Goal: Task Accomplishment & Management: Use online tool/utility

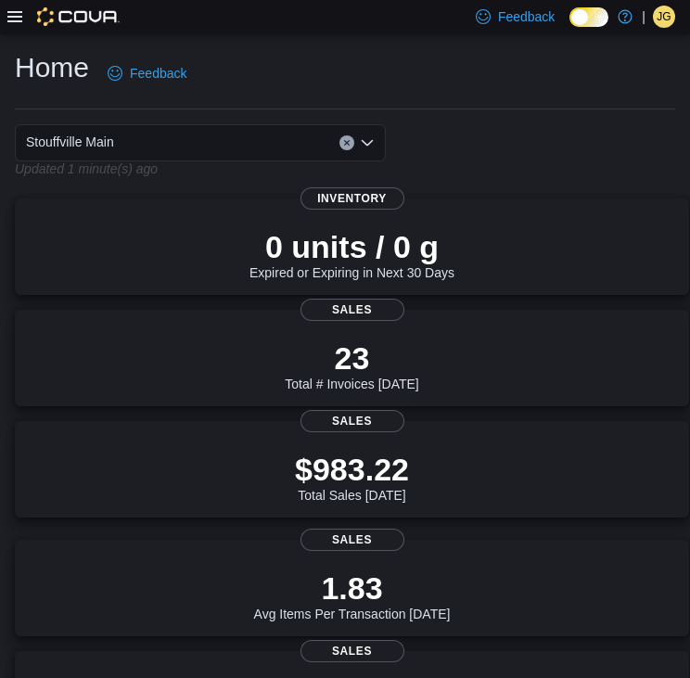
click at [7, 10] on icon at bounding box center [14, 16] width 15 height 15
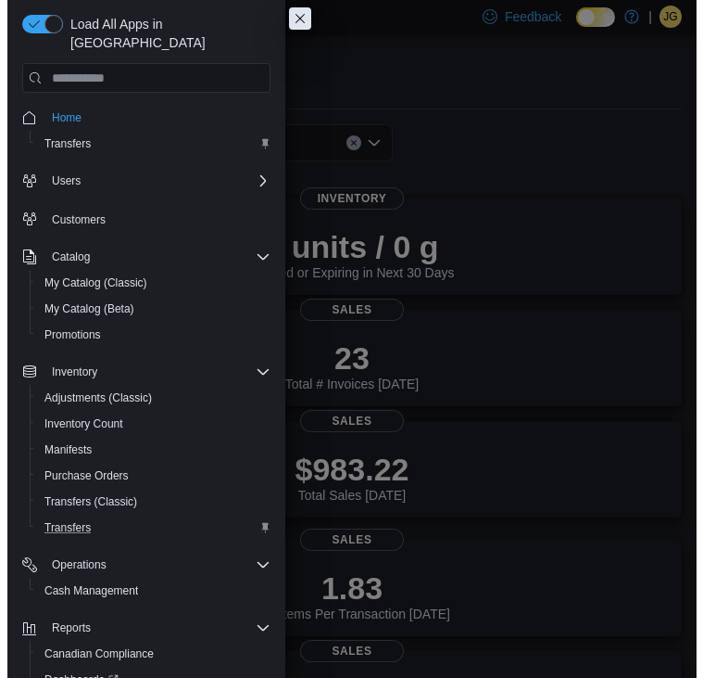
scroll to position [78, 0]
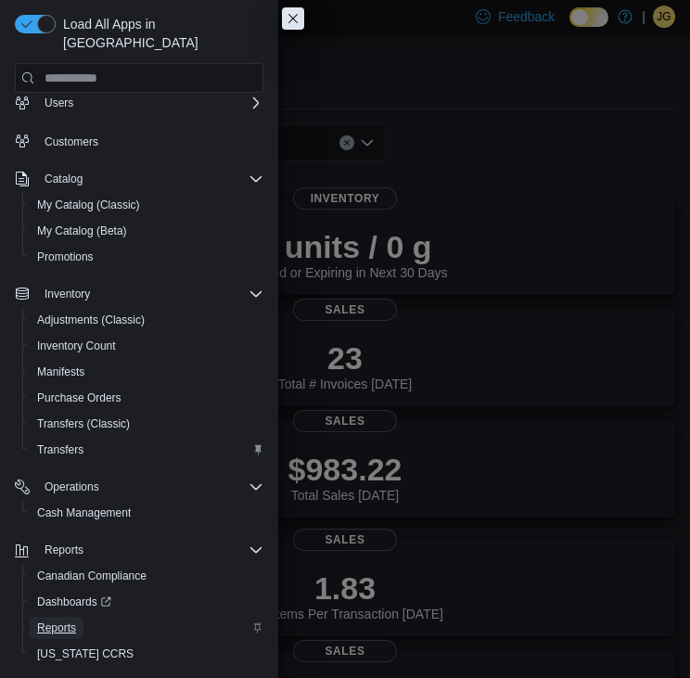
click at [53, 620] on span "Reports" at bounding box center [56, 627] width 39 height 15
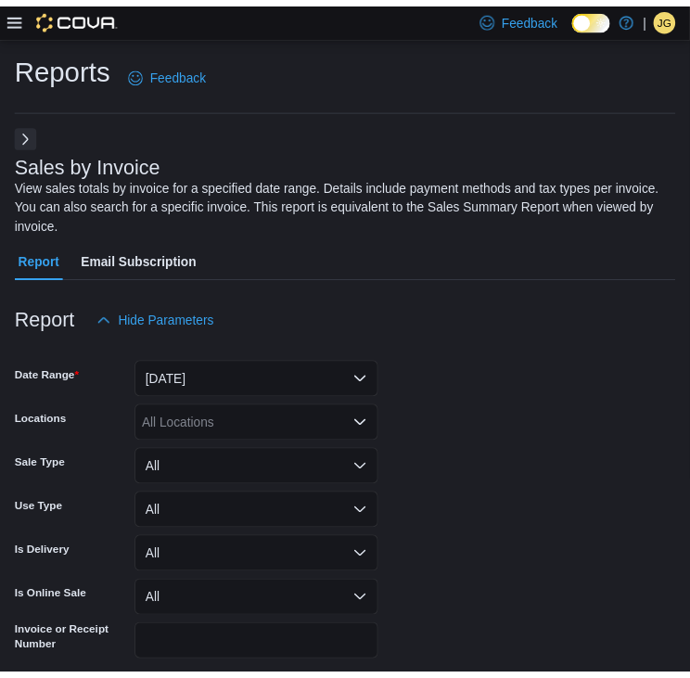
scroll to position [75, 0]
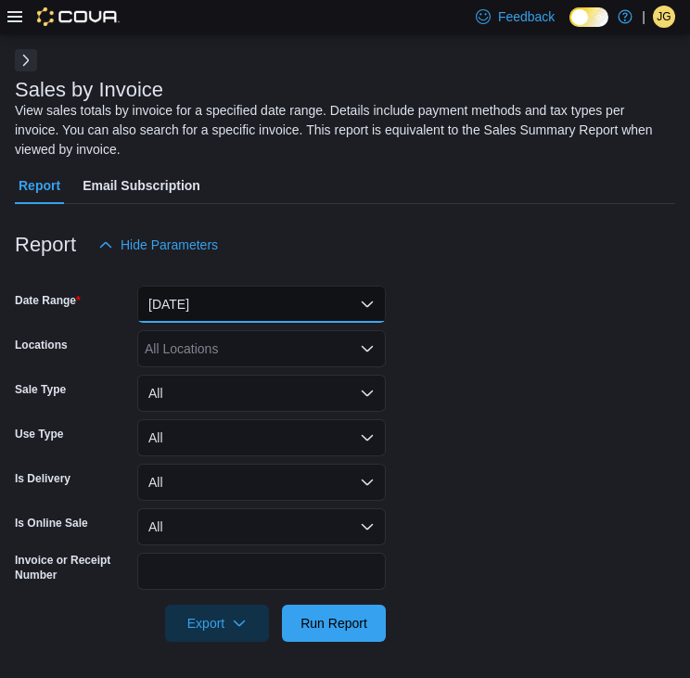
click at [352, 309] on button "[DATE]" at bounding box center [261, 303] width 248 height 37
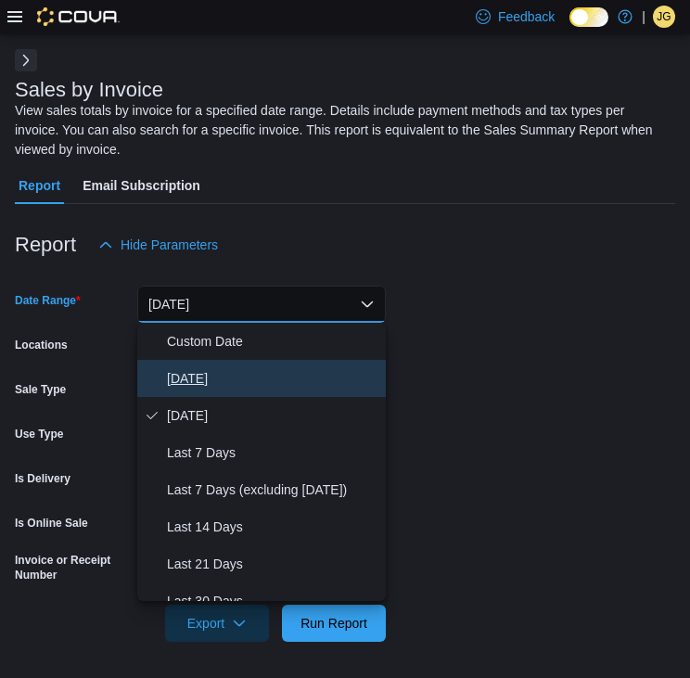
click at [193, 380] on span "[DATE]" at bounding box center [272, 378] width 211 height 22
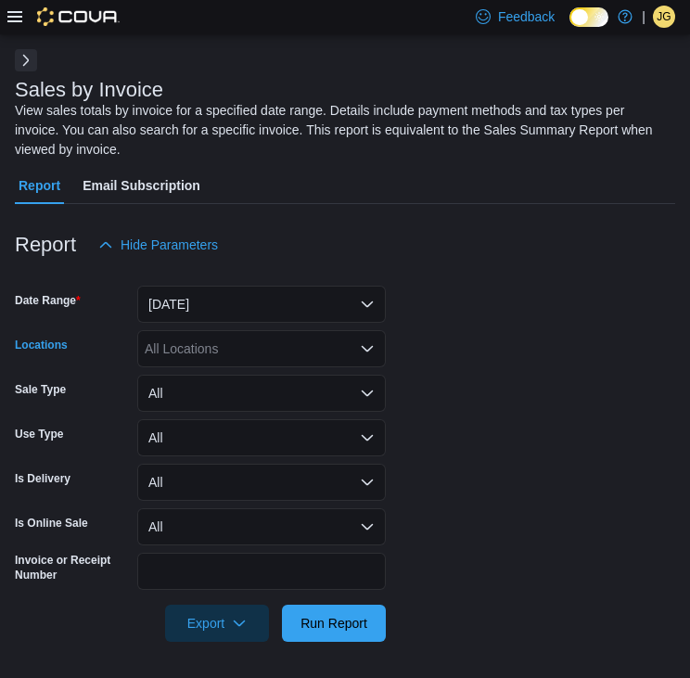
click at [300, 347] on div "All Locations" at bounding box center [261, 348] width 248 height 37
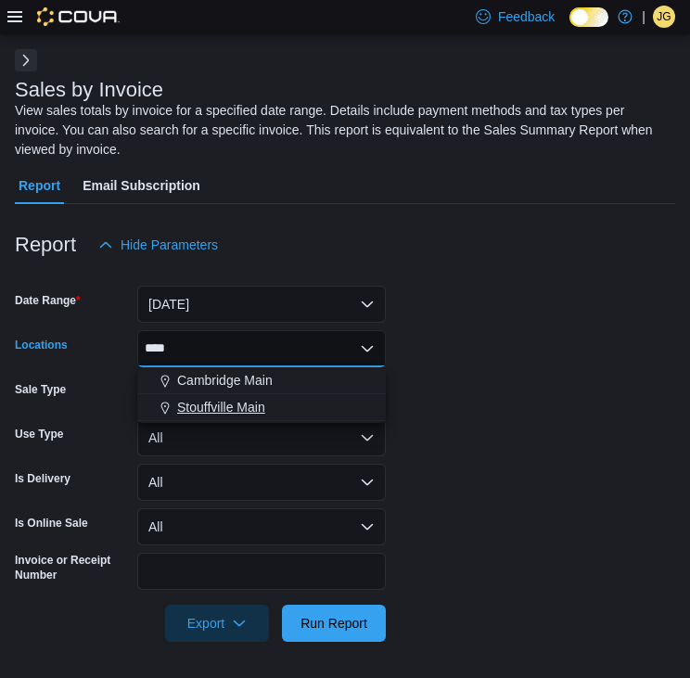
type input "****"
click at [234, 404] on span "Stouffville Main" at bounding box center [221, 407] width 88 height 19
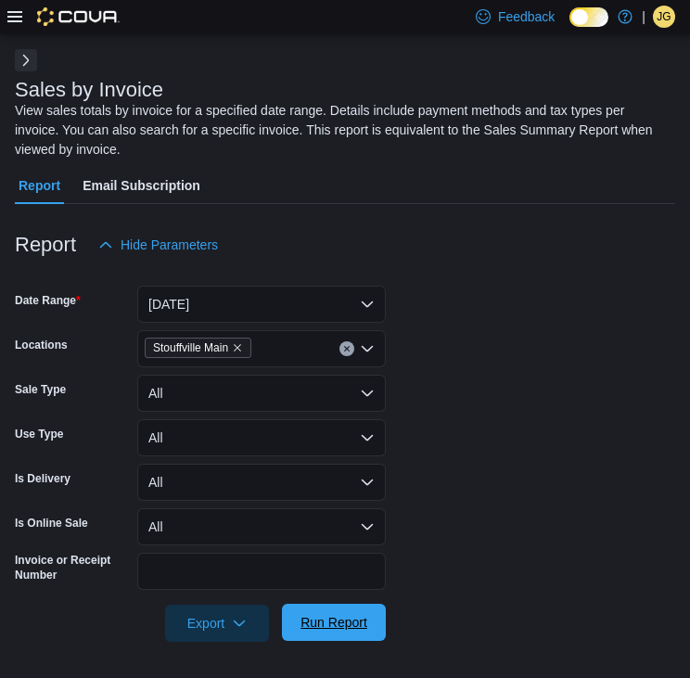
click at [348, 611] on span "Run Report" at bounding box center [334, 621] width 82 height 37
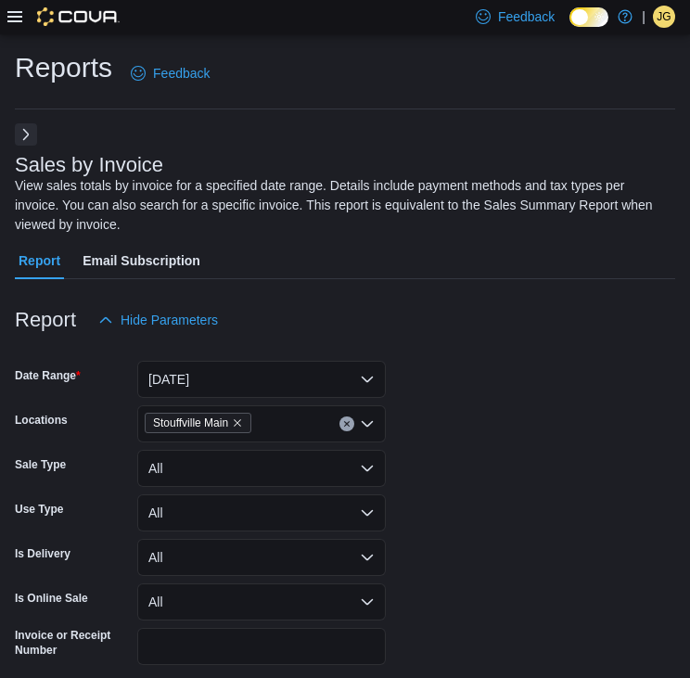
click at [32, 130] on button "Next" at bounding box center [26, 134] width 22 height 22
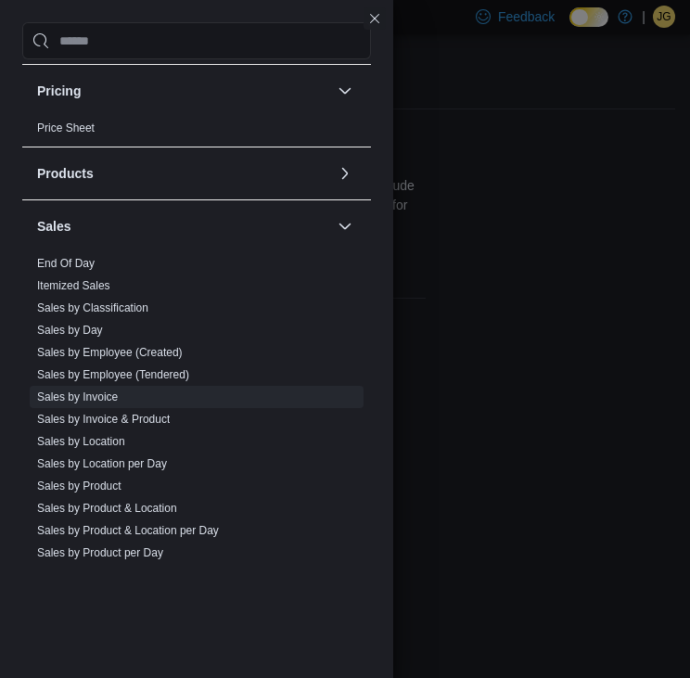
scroll to position [907, 0]
click at [73, 329] on link "Sales by Day" at bounding box center [70, 329] width 66 height 13
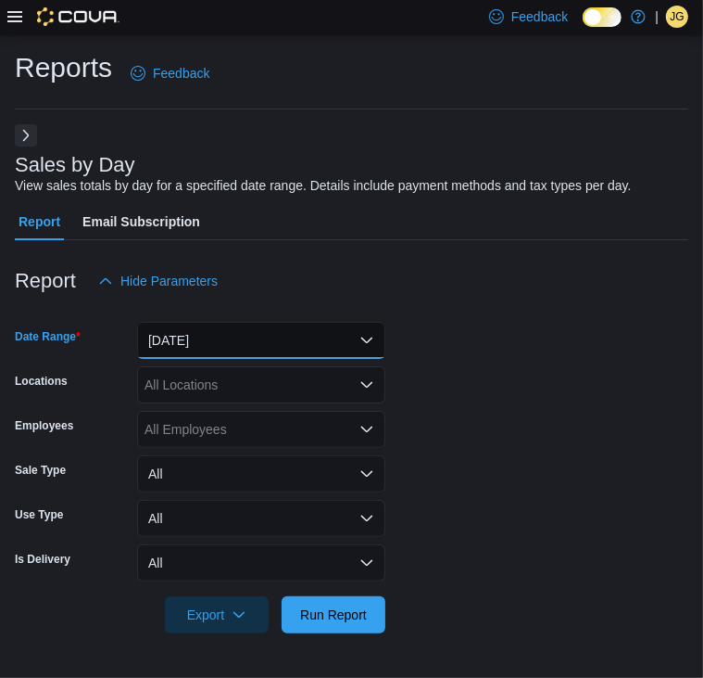
click at [226, 342] on button "[DATE]" at bounding box center [261, 340] width 248 height 37
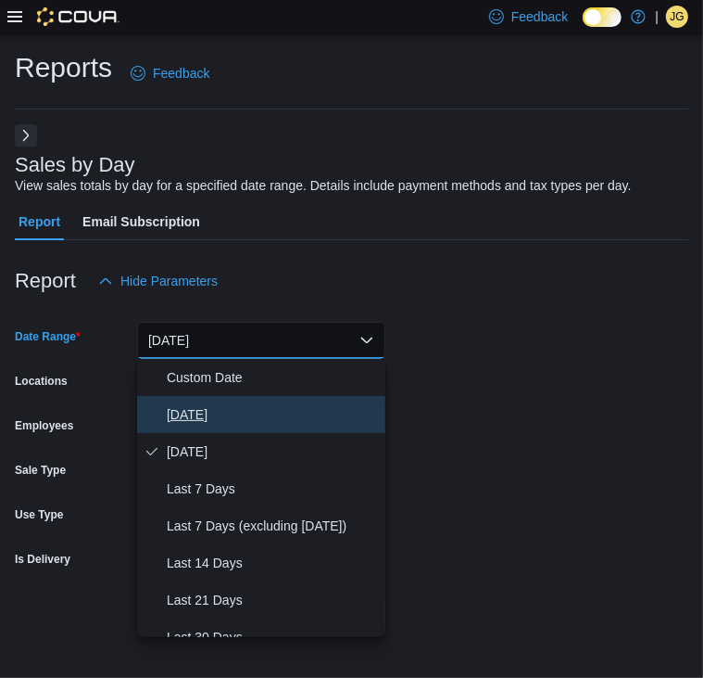
click at [234, 403] on span "[DATE]" at bounding box center [272, 414] width 211 height 22
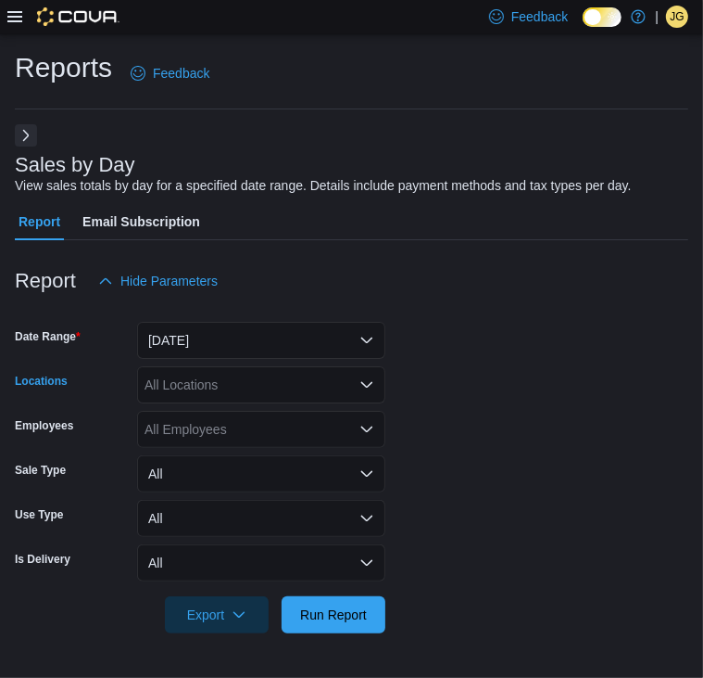
click at [215, 380] on div "All Locations" at bounding box center [261, 384] width 248 height 37
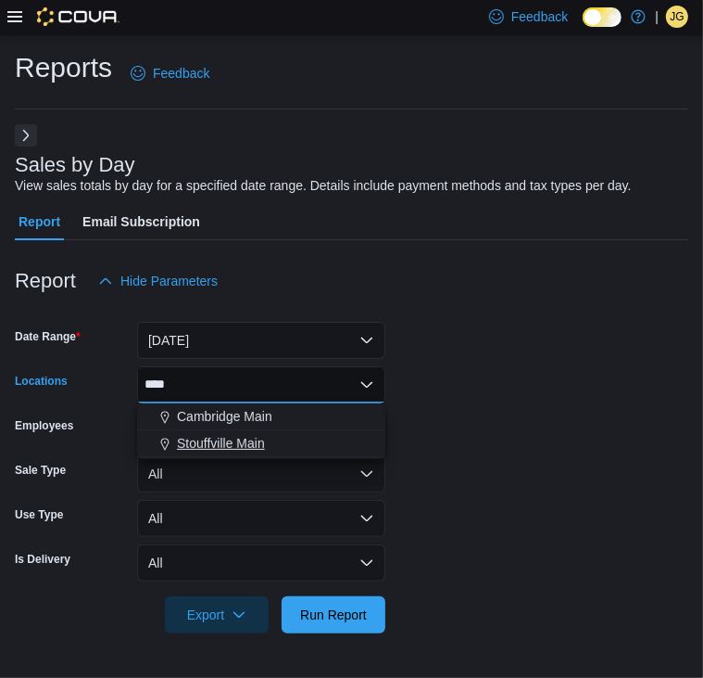
type input "****"
click at [221, 444] on span "Stouffville Main" at bounding box center [221, 443] width 88 height 19
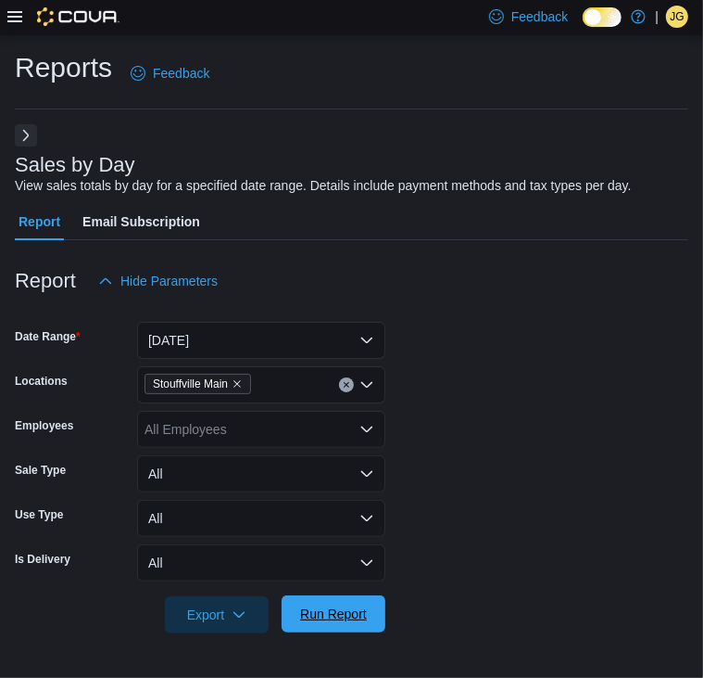
click at [354, 602] on span "Run Report" at bounding box center [334, 613] width 82 height 37
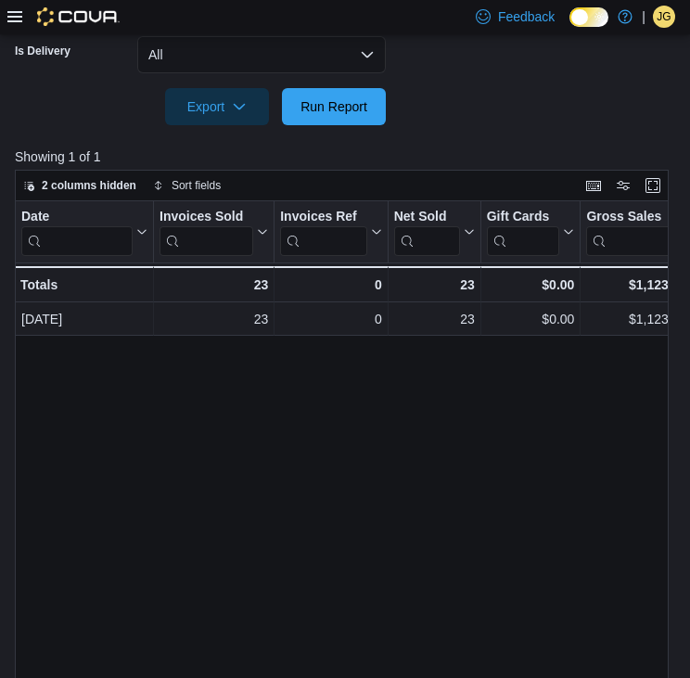
scroll to position [510, 0]
